Goal: Task Accomplishment & Management: Manage account settings

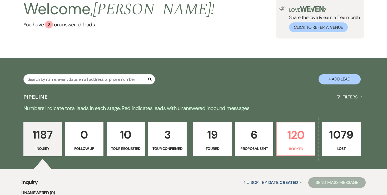
scroll to position [59, 0]
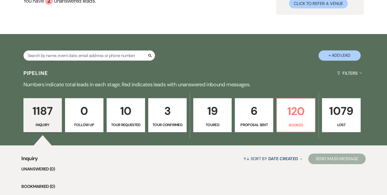
click at [275, 115] on div "1187 Inquiry 0 Follow Up 10 Tour Requested 3 Tour Confirmed 19 Toured 6 Proposa…" at bounding box center [193, 119] width 379 height 54
click at [255, 117] on p "6" at bounding box center [254, 111] width 32 height 18
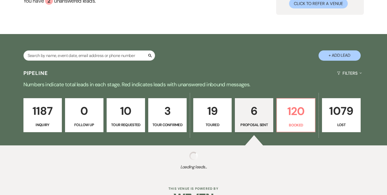
select select "6"
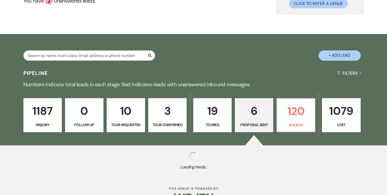
select select "6"
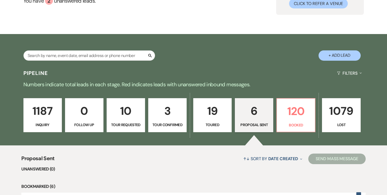
scroll to position [62, 0]
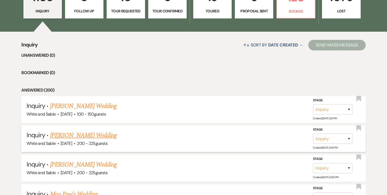
scroll to position [118, 0]
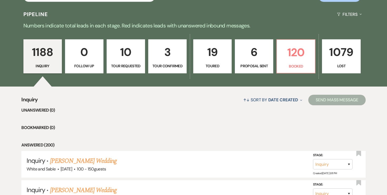
click at [244, 53] on p "6" at bounding box center [254, 52] width 32 height 18
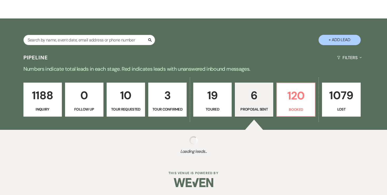
select select "6"
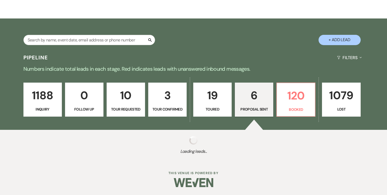
select select "6"
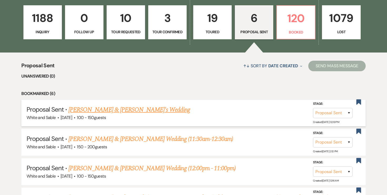
scroll to position [156, 0]
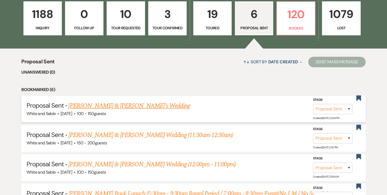
click at [139, 106] on link "[PERSON_NAME] & [PERSON_NAME]'s Wedding" at bounding box center [129, 105] width 122 height 9
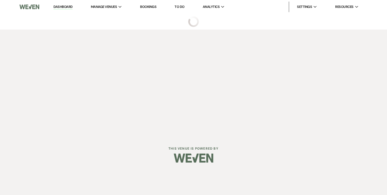
select select "6"
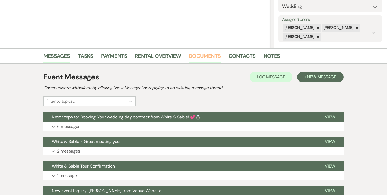
scroll to position [88, 0]
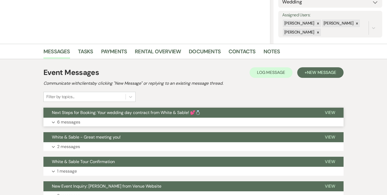
click at [77, 123] on p "6 messages" at bounding box center [68, 121] width 23 height 7
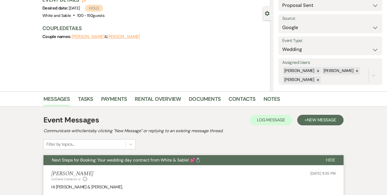
scroll to position [0, 0]
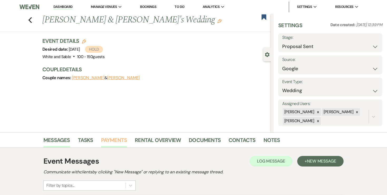
click at [119, 141] on link "Payments" at bounding box center [114, 142] width 26 height 12
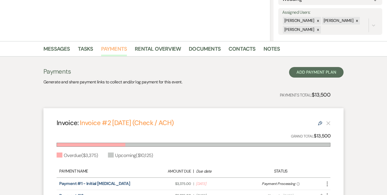
scroll to position [69, 0]
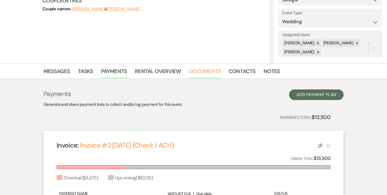
click at [205, 75] on link "Documents" at bounding box center [205, 73] width 32 height 12
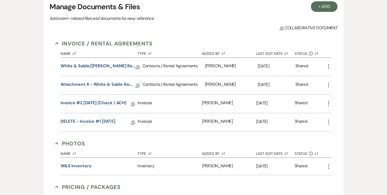
scroll to position [163, 0]
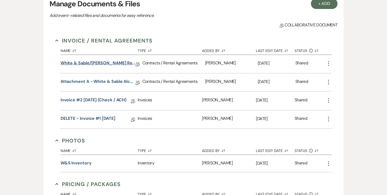
click at [128, 63] on link "White & Sable/Millikin Rental Agreement - 8.8.26" at bounding box center [98, 64] width 75 height 8
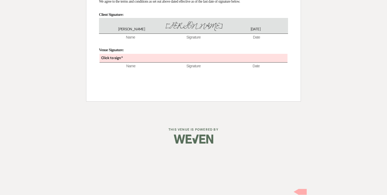
scroll to position [3562, 0]
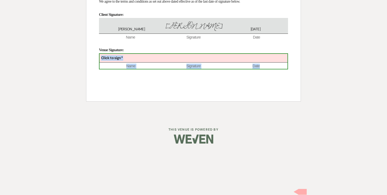
click at [157, 62] on div "Click to sign*" at bounding box center [194, 58] width 188 height 9
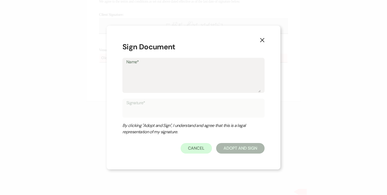
type textarea "A"
type input "A"
type textarea "An"
type input "An"
type textarea "Ang"
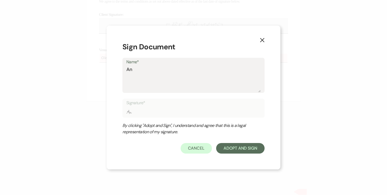
type input "Ang"
type textarea "Ange"
type input "Ange"
type textarea "Angel"
type input "Angel"
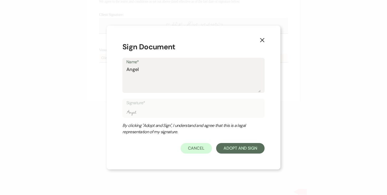
type textarea "[PERSON_NAME]"
type input "[PERSON_NAME]"
type textarea "[PERSON_NAME]"
type input "[PERSON_NAME]"
type textarea "Angela O"
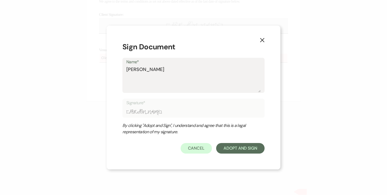
type input "Angela O"
type textarea "Angela Ol"
type input "Angela Ol"
type textarea "Angela Old"
type input "Angela Old"
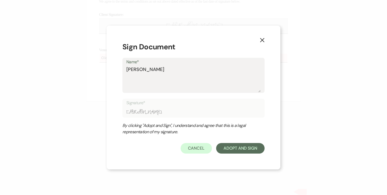
type textarea "Angela Olde"
type input "Angela Olde"
type textarea "Angela Olden"
type input "Angela Olden"
type textarea "Angela Oldenb"
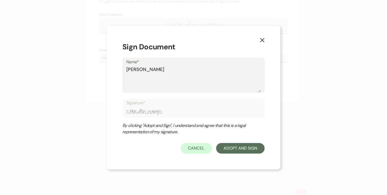
type input "Angela Oldenb"
type textarea "Angela Oldenbu"
type input "Angela Oldenbu"
type textarea "Angela Oldenbur"
type input "Angela Oldenbur"
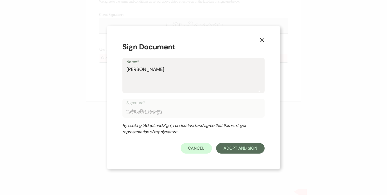
type textarea "Angela Oldenburg"
type input "Angela Oldenburg"
type textarea "Angela Oldenburge"
type input "Angela Oldenburge"
type textarea "Angela Oldenburger"
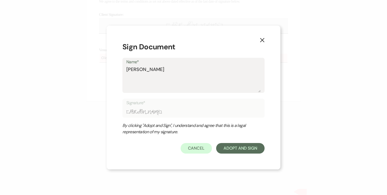
type input "Angela Oldenburger"
type textarea "Angela Oldenburger"
click at [230, 147] on button "Adopt And Sign" at bounding box center [240, 148] width 48 height 11
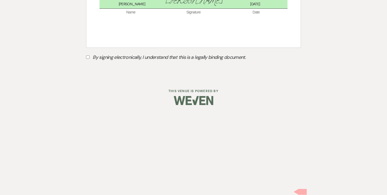
scroll to position [3585, 0]
click at [90, 63] on label "By signing electronically, I understand that this is a legally binding document." at bounding box center [193, 58] width 215 height 10
click at [90, 59] on input "By signing electronically, I understand that this is a legally binding document." at bounding box center [87, 56] width 3 height 3
checkbox input "true"
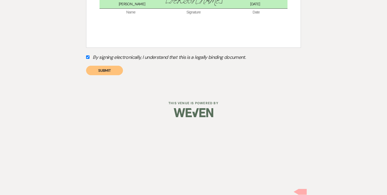
click at [105, 75] on button "Submit" at bounding box center [104, 70] width 37 height 9
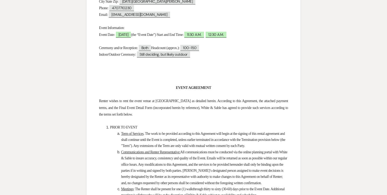
scroll to position [0, 0]
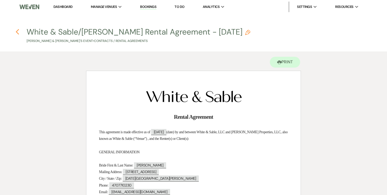
click at [18, 28] on button "Previous" at bounding box center [18, 31] width 4 height 7
select select "6"
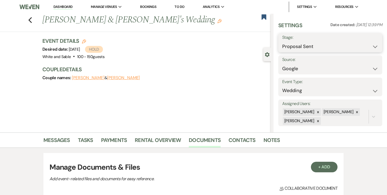
click at [305, 47] on select "Inquiry Follow Up Tour Requested Tour Confirmed Toured Proposal Sent Booked Lost" at bounding box center [330, 46] width 96 height 10
select select "7"
click at [369, 42] on button "Save" at bounding box center [371, 42] width 21 height 11
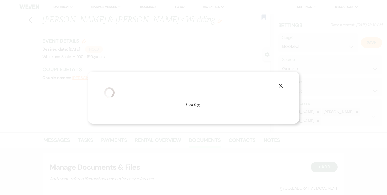
select select "1"
select select "684"
select select "false"
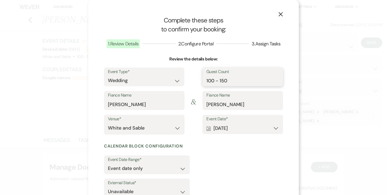
click at [236, 81] on input "100 - 150" at bounding box center [242, 80] width 73 height 10
drag, startPoint x: 223, startPoint y: 80, endPoint x: 180, endPoint y: 82, distance: 42.7
click at [180, 82] on div "Event Type* Wedding Anniversary Party Baby Shower Bachelorette / Bachelor Party…" at bounding box center [193, 79] width 179 height 24
type input "150"
click at [277, 11] on button "X" at bounding box center [281, 13] width 8 height 9
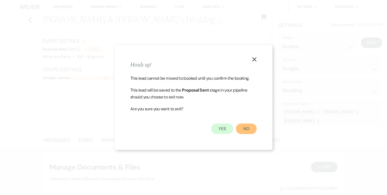
click at [247, 128] on button "No" at bounding box center [246, 128] width 21 height 11
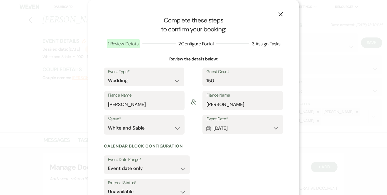
click at [280, 13] on icon "X" at bounding box center [280, 14] width 5 height 5
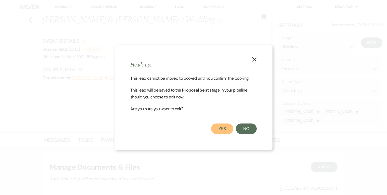
click at [221, 126] on button "Yes" at bounding box center [222, 128] width 22 height 11
select select "6"
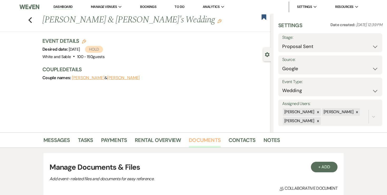
click at [202, 139] on link "Documents" at bounding box center [205, 142] width 32 height 12
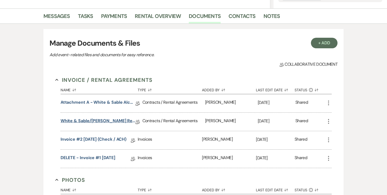
click at [122, 118] on link "White & Sable/Millikin Rental Agreement - 8.8.26" at bounding box center [98, 121] width 75 height 8
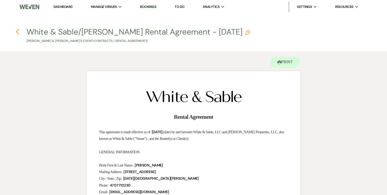
click at [17, 30] on icon "Previous" at bounding box center [18, 32] width 4 height 6
select select "6"
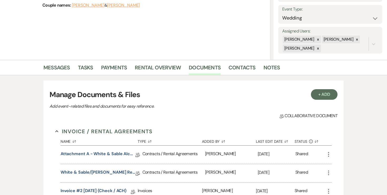
scroll to position [6, 0]
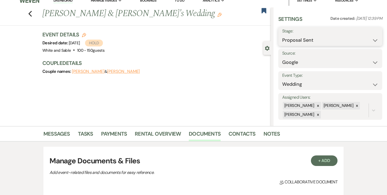
click at [297, 41] on select "Inquiry Follow Up Tour Requested Tour Confirmed Toured Proposal Sent Booked Lost" at bounding box center [330, 40] width 96 height 10
select select "7"
click at [372, 37] on button "Save" at bounding box center [371, 36] width 21 height 11
select select "1"
select select "684"
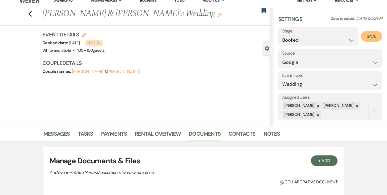
select select "false"
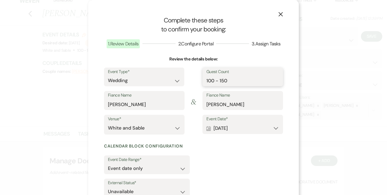
drag, startPoint x: 222, startPoint y: 81, endPoint x: 188, endPoint y: 81, distance: 33.7
click at [189, 81] on div "Event Type* Wedding Anniversary Party Baby Shower Bachelorette / Bachelor Party…" at bounding box center [193, 79] width 179 height 24
type input "150"
click at [226, 103] on input "Ethan" at bounding box center [242, 104] width 73 height 10
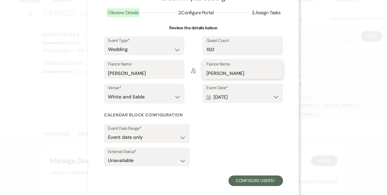
scroll to position [38, 0]
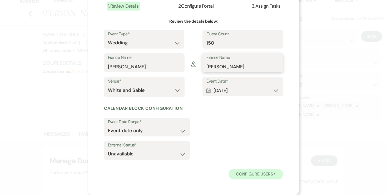
type input "Ethan Strain"
click at [242, 172] on button "Configure users Next" at bounding box center [256, 174] width 55 height 11
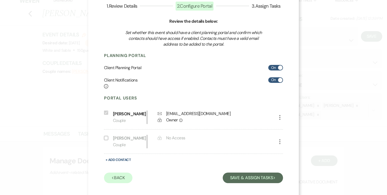
scroll to position [42, 0]
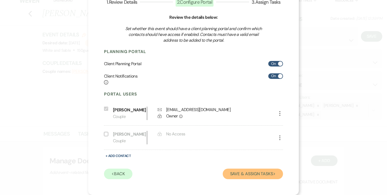
click at [248, 171] on button "Save & Assign Tasks Next" at bounding box center [253, 173] width 60 height 11
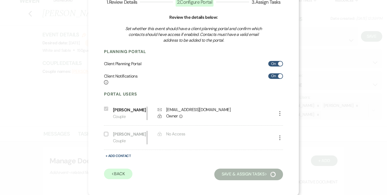
scroll to position [12, 0]
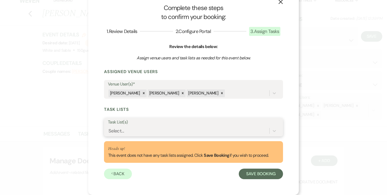
click at [162, 129] on div "Select..." at bounding box center [188, 130] width 161 height 9
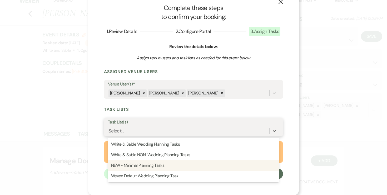
click at [152, 160] on div "NEW - Minimal Planning Tasks" at bounding box center [193, 165] width 171 height 11
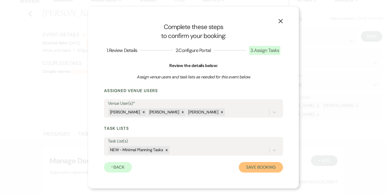
click at [244, 165] on button "Save Booking" at bounding box center [261, 167] width 44 height 11
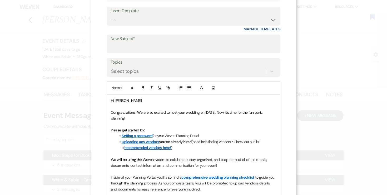
scroll to position [50, 0]
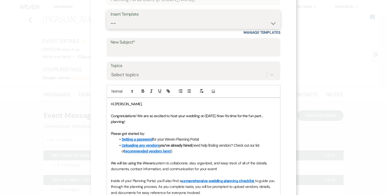
click at [179, 26] on select "-- Inquiry Response (Venue Guide) Schedule - Venue Tour Appt Confirmation Sched…" at bounding box center [194, 23] width 166 height 10
select select "3393"
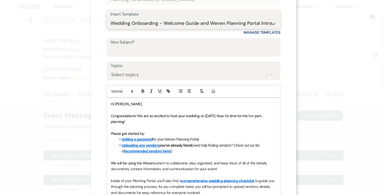
type input "You're Officially Booked – Let’s Start Planning! 🎉"
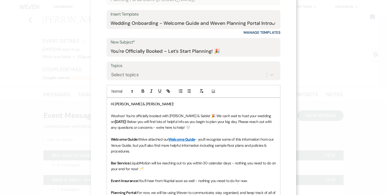
click at [117, 121] on strong "08/08/2026" at bounding box center [120, 121] width 11 height 5
drag, startPoint x: 258, startPoint y: 115, endPoint x: 275, endPoint y: 116, distance: 17.1
click at [275, 116] on p "Woohoo! You're officially booked with White & Sable! 🎉 We can't wait to host yo…" at bounding box center [193, 122] width 165 height 18
click at [141, 90] on icon "button" at bounding box center [143, 90] width 5 height 5
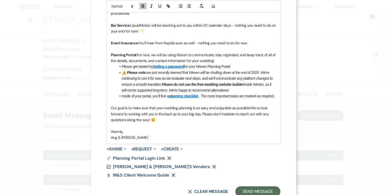
scroll to position [205, 0]
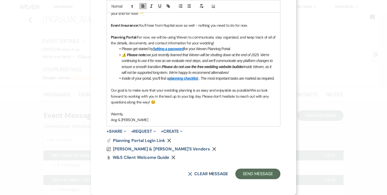
click at [238, 152] on div "Plan Portal Link Planning Portal Login Link Remove Vendor List Shannon & Ethan'…" at bounding box center [194, 148] width 174 height 21
click at [258, 174] on button "Send Message" at bounding box center [257, 173] width 45 height 11
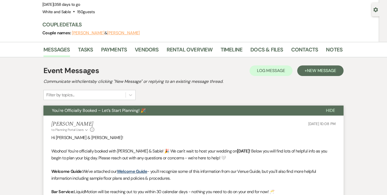
scroll to position [0, 0]
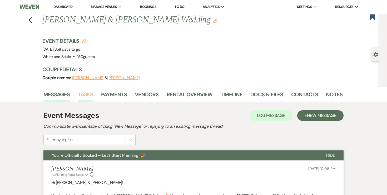
click at [88, 95] on link "Tasks" at bounding box center [85, 96] width 15 height 12
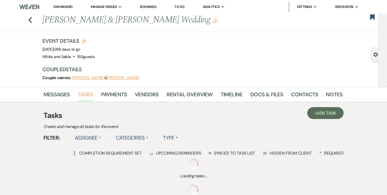
scroll to position [44, 0]
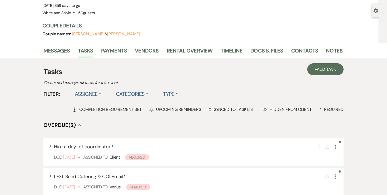
click at [96, 96] on label "Assignee ▲" at bounding box center [88, 93] width 27 height 9
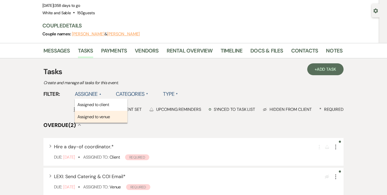
click at [94, 114] on li "Assigned to venue" at bounding box center [101, 117] width 53 height 12
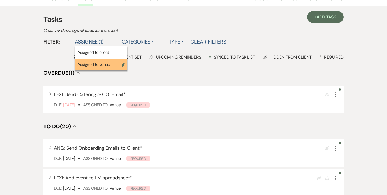
scroll to position [100, 0]
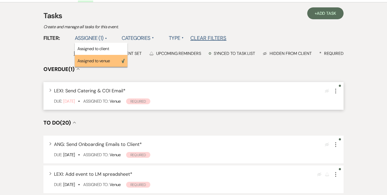
click at [338, 91] on icon "More" at bounding box center [336, 91] width 6 height 6
click at [337, 91] on icon "More" at bounding box center [336, 91] width 6 height 6
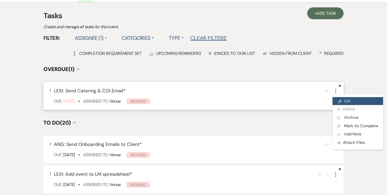
click at [340, 98] on link "Pencil Edit" at bounding box center [358, 101] width 51 height 8
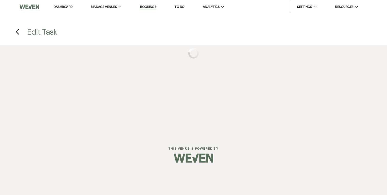
select select "true"
select select "31"
select select "venueHost"
select select "host"
select select "onDueDate"
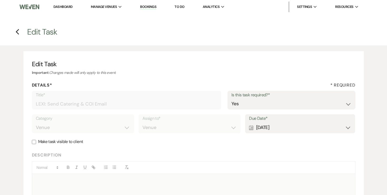
click at [259, 126] on div "Calendar Aug 08, 2025 Expand" at bounding box center [300, 127] width 102 height 10
select select "month"
select select "beforeEventDate"
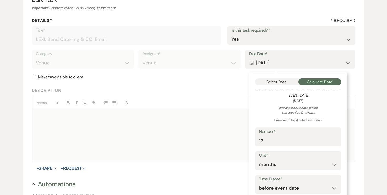
scroll to position [66, 0]
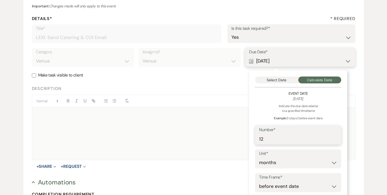
click at [266, 137] on input "12" at bounding box center [298, 138] width 78 height 10
type input "1"
type input "11"
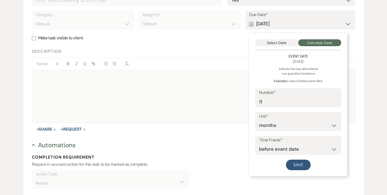
scroll to position [110, 0]
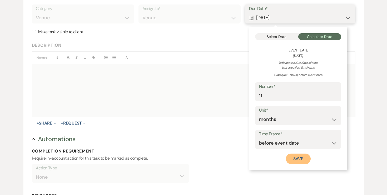
click at [296, 164] on button "Save" at bounding box center [298, 158] width 25 height 11
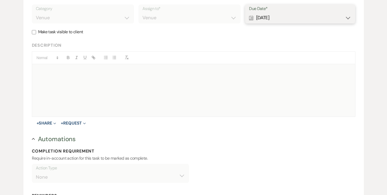
scroll to position [230, 0]
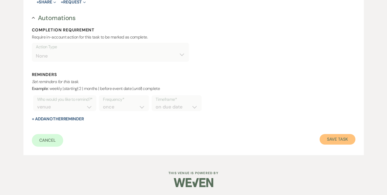
click at [338, 140] on button "Save Task" at bounding box center [338, 139] width 36 height 11
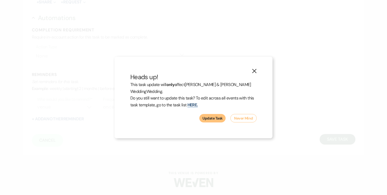
click at [214, 115] on button "Update Task" at bounding box center [212, 118] width 26 height 8
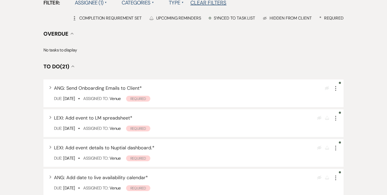
scroll to position [144, 0]
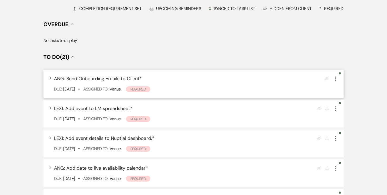
click at [336, 80] on icon "More" at bounding box center [336, 79] width 6 height 6
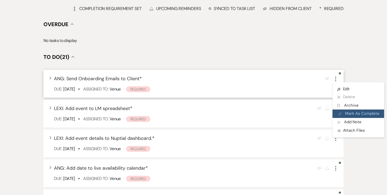
click at [345, 111] on button "Plan Portal Link Mark As Complete" at bounding box center [359, 113] width 52 height 8
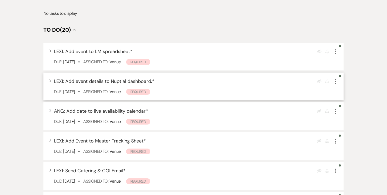
scroll to position [176, 0]
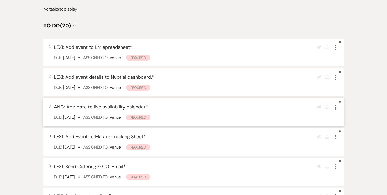
click at [334, 106] on icon "More" at bounding box center [336, 107] width 6 height 6
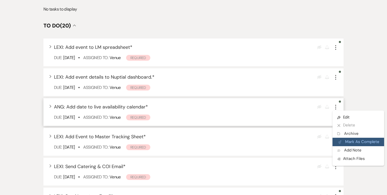
click at [345, 138] on button "Plan Portal Link Mark As Complete" at bounding box center [359, 141] width 52 height 8
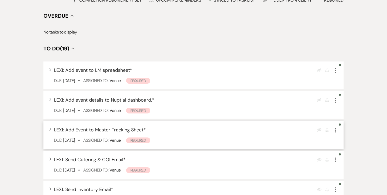
scroll to position [0, 0]
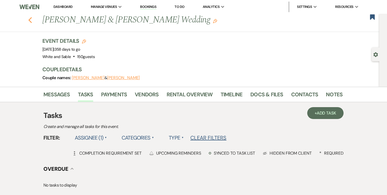
click at [31, 21] on use "button" at bounding box center [29, 20] width 3 height 6
select select "6"
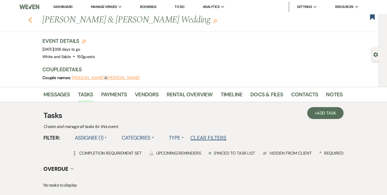
select select "6"
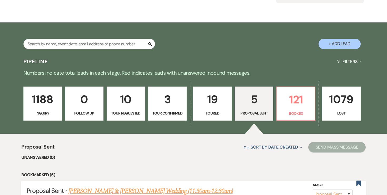
scroll to position [155, 0]
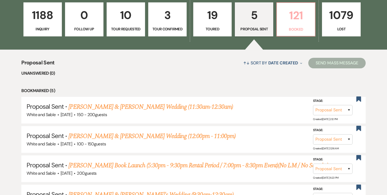
click at [286, 29] on p "Booked" at bounding box center [296, 29] width 32 height 6
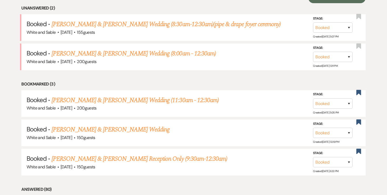
scroll to position [240, 0]
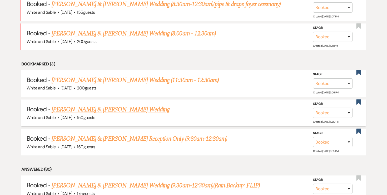
click at [142, 111] on link "Shannon Millikin & Ethan Strain's Wedding" at bounding box center [111, 109] width 118 height 9
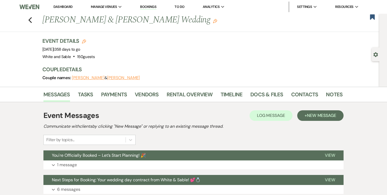
click at [186, 22] on h1 "Shannon Millikin & Ethan Strain's Wedding Edit" at bounding box center [160, 20] width 236 height 13
click at [213, 22] on icon "Edit" at bounding box center [215, 21] width 4 height 4
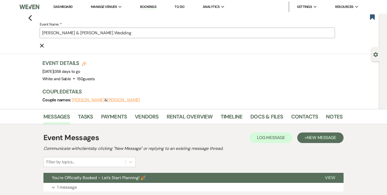
click at [169, 34] on input "Shannon Millikin & Ethan Strain's Wedding" at bounding box center [187, 33] width 295 height 10
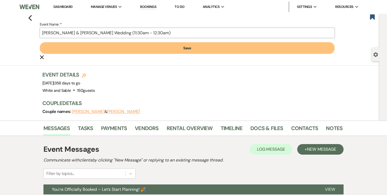
type input "Shannon Millikin & Ethan Strain's Wedding (11:30am - 12:30am)"
click at [124, 47] on button "Save" at bounding box center [187, 48] width 295 height 12
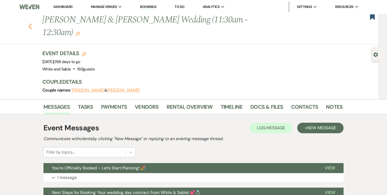
click at [30, 23] on icon "Previous" at bounding box center [30, 26] width 4 height 6
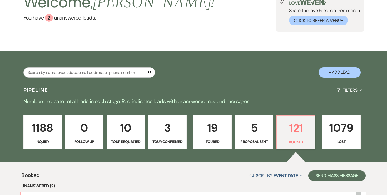
click at [258, 127] on p "5" at bounding box center [254, 128] width 32 height 18
select select "6"
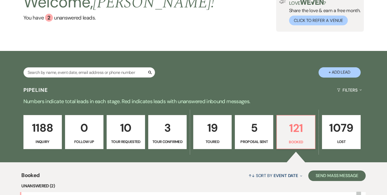
select select "6"
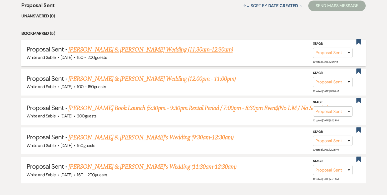
scroll to position [221, 0]
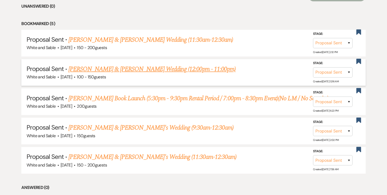
click at [168, 70] on link "[PERSON_NAME] & [PERSON_NAME] Wedding (12:00pm - 11:00pm)" at bounding box center [151, 68] width 167 height 9
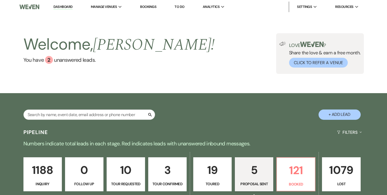
select select "6"
select select "12"
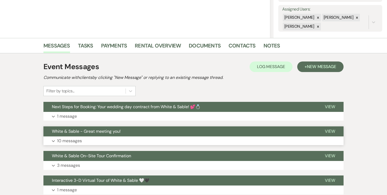
scroll to position [97, 0]
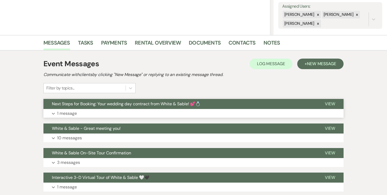
click at [77, 115] on button "Expand 1 message" at bounding box center [193, 113] width 300 height 9
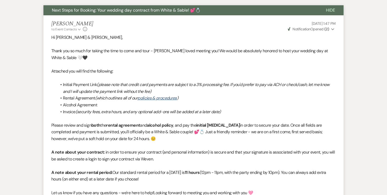
scroll to position [190, 0]
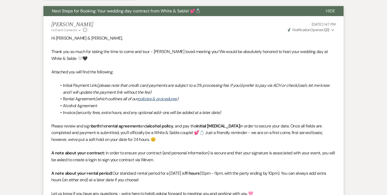
click at [326, 29] on strong "( 2 )" at bounding box center [326, 29] width 5 height 5
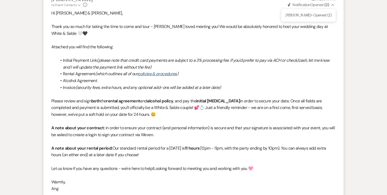
click at [227, 80] on li "Alcohol Agreement" at bounding box center [196, 80] width 279 height 7
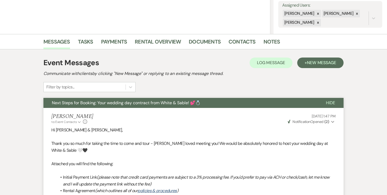
scroll to position [0, 0]
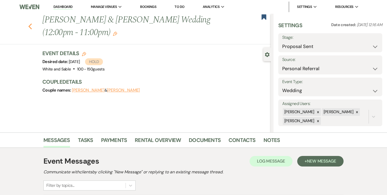
click at [29, 23] on icon "Previous" at bounding box center [30, 26] width 4 height 6
select select "6"
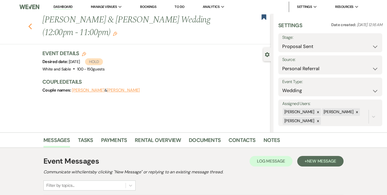
select select "6"
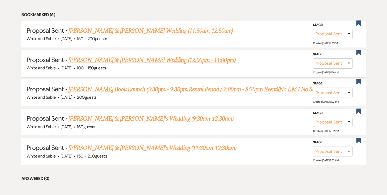
scroll to position [245, 0]
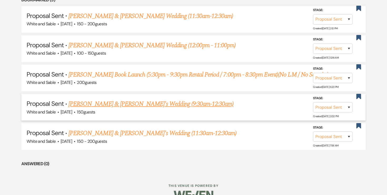
click at [74, 106] on link "[PERSON_NAME] & [PERSON_NAME]'s Wedding (9:30am-12:30am)" at bounding box center [150, 103] width 165 height 9
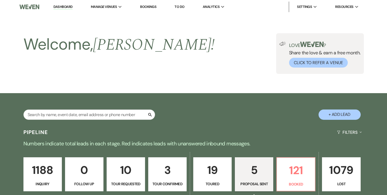
select select "6"
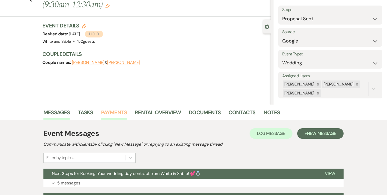
click at [111, 113] on link "Payments" at bounding box center [114, 114] width 26 height 12
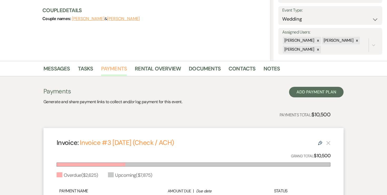
scroll to position [69, 0]
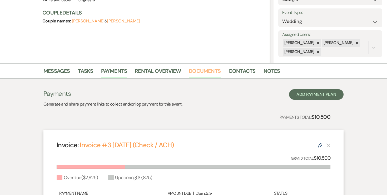
click at [207, 71] on link "Documents" at bounding box center [205, 73] width 32 height 12
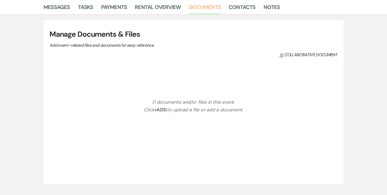
scroll to position [135, 0]
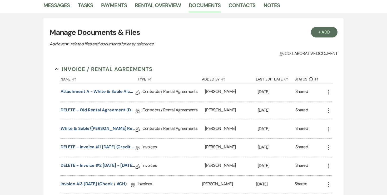
click at [114, 126] on link "White & Sable/Boehm Rental Agreement - 4.23.27" at bounding box center [98, 129] width 75 height 8
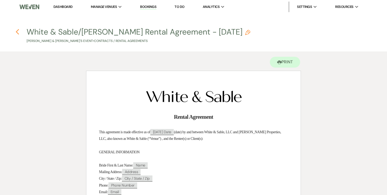
click at [18, 33] on icon "Previous" at bounding box center [18, 32] width 4 height 6
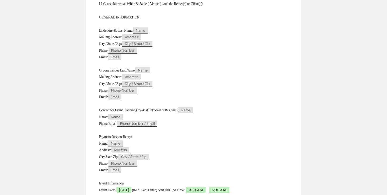
select select "6"
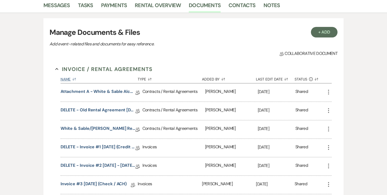
scroll to position [114, 0]
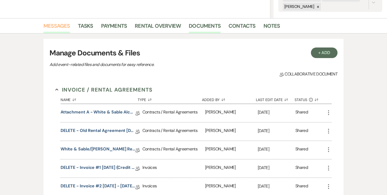
click at [63, 24] on link "Messages" at bounding box center [56, 28] width 27 height 12
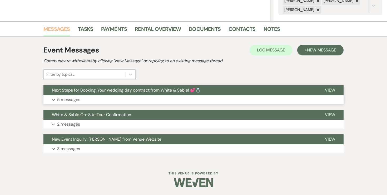
scroll to position [111, 0]
click at [74, 97] on p "5 messages" at bounding box center [68, 99] width 23 height 7
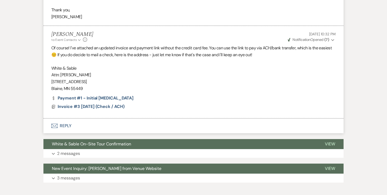
scroll to position [808, 0]
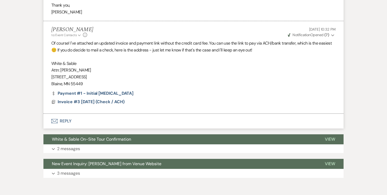
click at [64, 123] on button "Envelope Reply" at bounding box center [193, 120] width 300 height 15
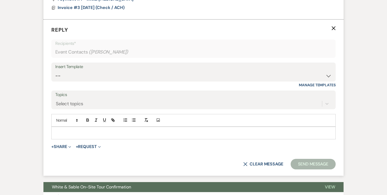
scroll to position [902, 0]
click at [95, 132] on p at bounding box center [194, 133] width 276 height 6
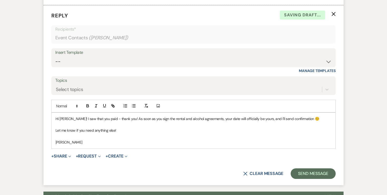
scroll to position [920, 0]
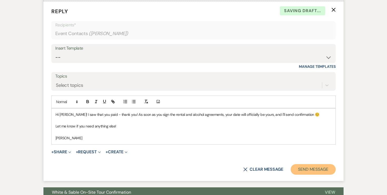
click at [316, 167] on button "Send Message" at bounding box center [313, 169] width 45 height 11
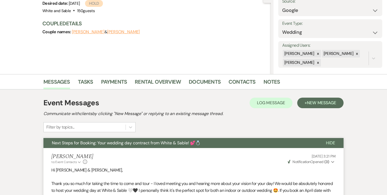
scroll to position [0, 0]
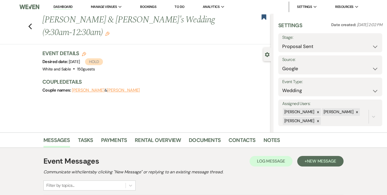
click at [67, 9] on link "Dashboard" at bounding box center [62, 6] width 19 height 5
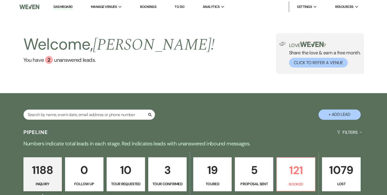
click at [217, 175] on p "19" at bounding box center [213, 170] width 32 height 18
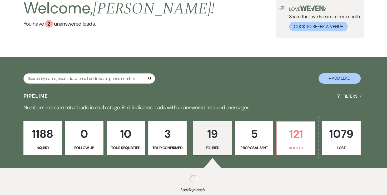
select select "5"
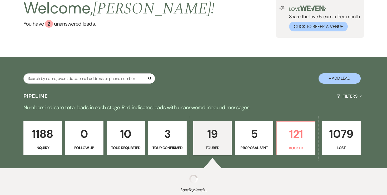
select select "5"
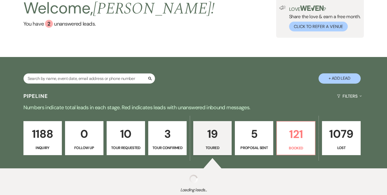
select select "5"
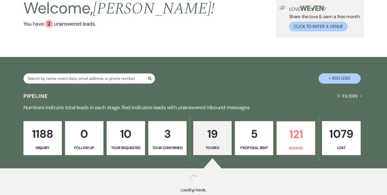
select select "5"
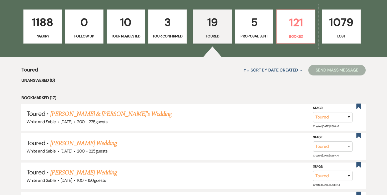
scroll to position [150, 0]
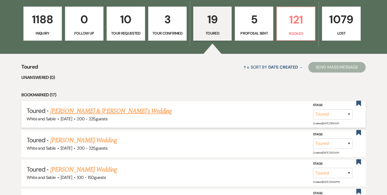
click at [125, 114] on link "Emma Wallraff & Fiance's Wedding" at bounding box center [111, 110] width 122 height 9
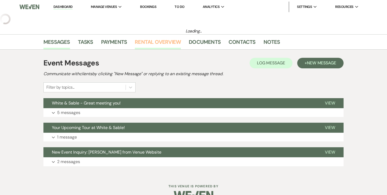
select select "5"
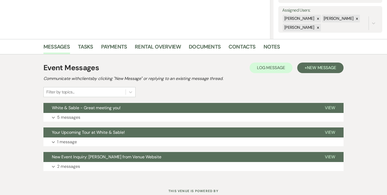
scroll to position [111, 0]
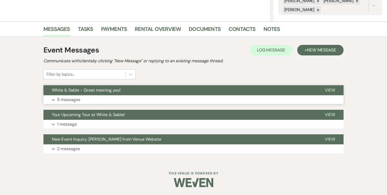
click at [80, 101] on p "5 messages" at bounding box center [68, 99] width 23 height 7
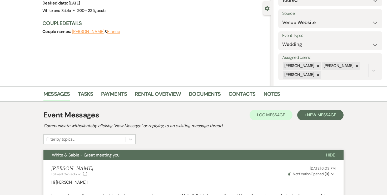
scroll to position [0, 0]
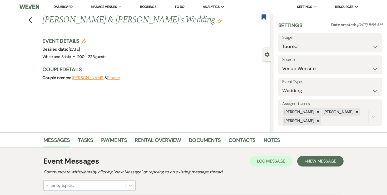
click at [27, 23] on div "Previous Emma Wallraff & Fiance's Wedding Edit Bookmark" at bounding box center [134, 23] width 274 height 18
click at [31, 22] on icon "Previous" at bounding box center [30, 20] width 4 height 6
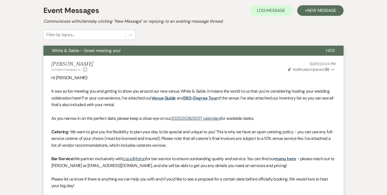
select select "5"
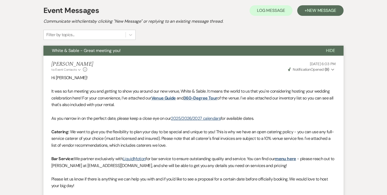
select select "5"
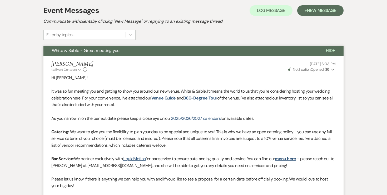
select select "5"
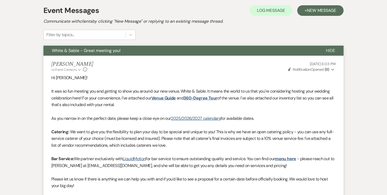
select select "5"
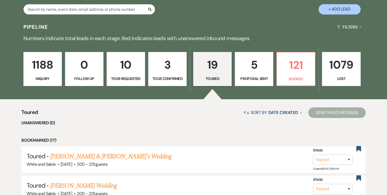
scroll to position [116, 0]
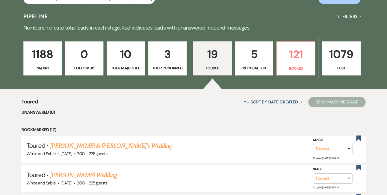
click at [261, 72] on link "5 Proposal Sent" at bounding box center [254, 58] width 38 height 34
select select "6"
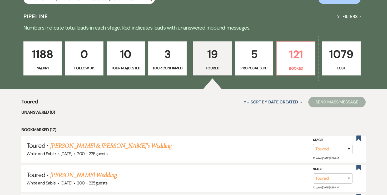
select select "6"
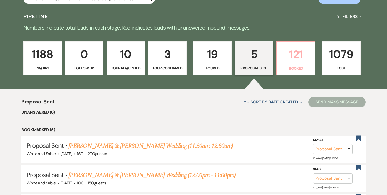
click at [309, 53] on p "121" at bounding box center [296, 55] width 32 height 18
